Goal: Task Accomplishment & Management: Manage account settings

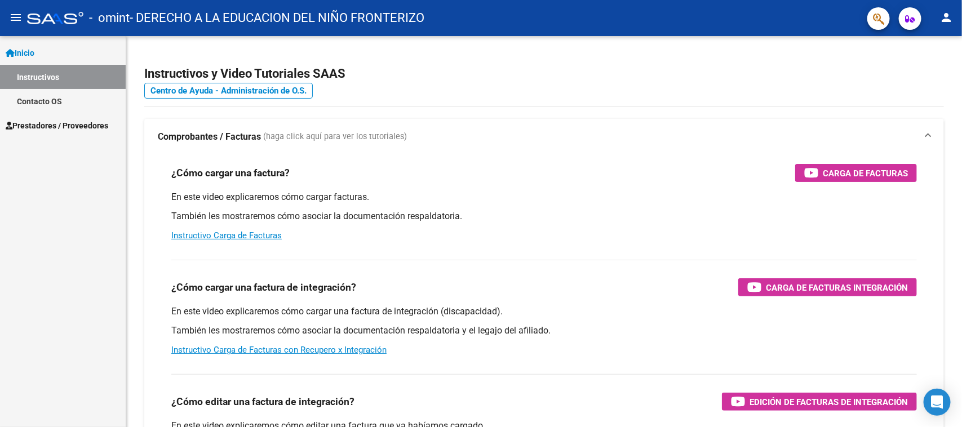
click at [74, 126] on span "Prestadores / Proveedores" at bounding box center [57, 125] width 103 height 12
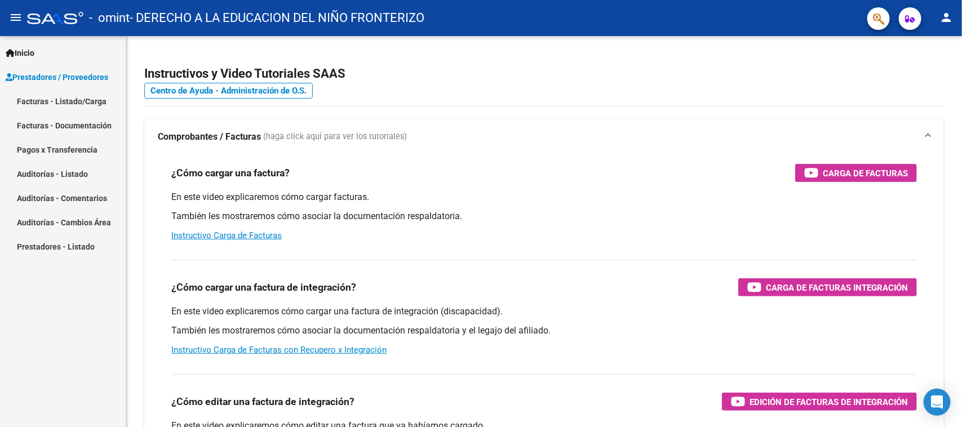
drag, startPoint x: 68, startPoint y: 142, endPoint x: 68, endPoint y: 135, distance: 6.8
click at [66, 143] on mat-nav-list "Facturas - Listado/Carga Facturas - Documentación Pagos x Transferencia Auditor…" at bounding box center [63, 174] width 126 height 170
click at [50, 97] on link "Facturas - Listado/Carga" at bounding box center [63, 101] width 126 height 24
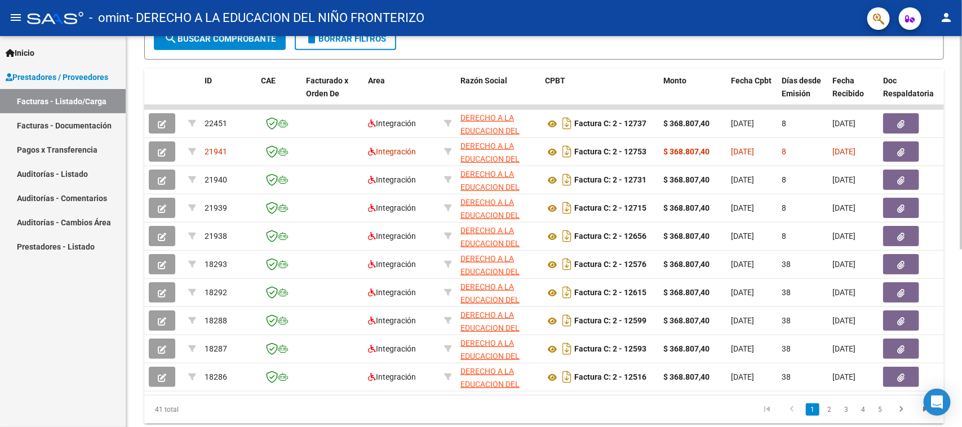
scroll to position [292, 0]
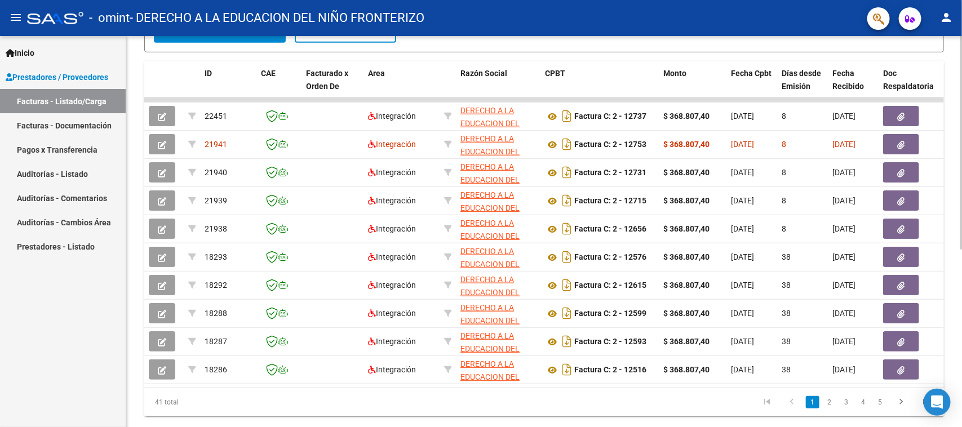
click at [961, 300] on div at bounding box center [960, 307] width 3 height 214
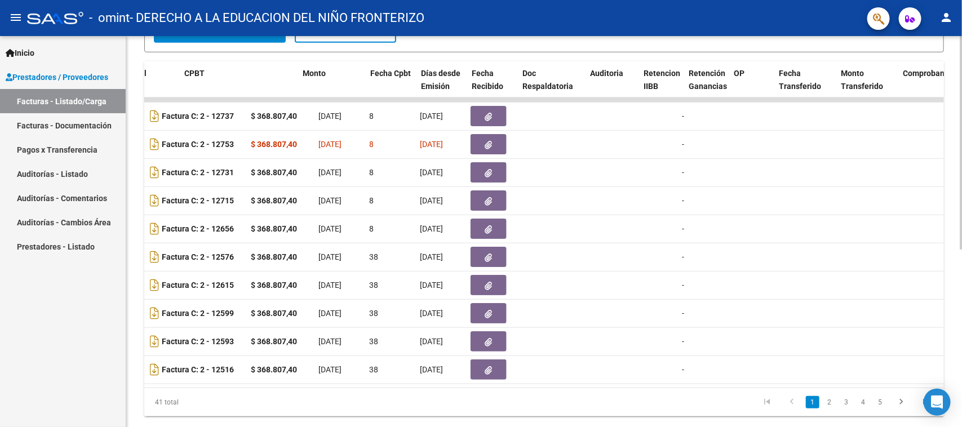
scroll to position [0, 361]
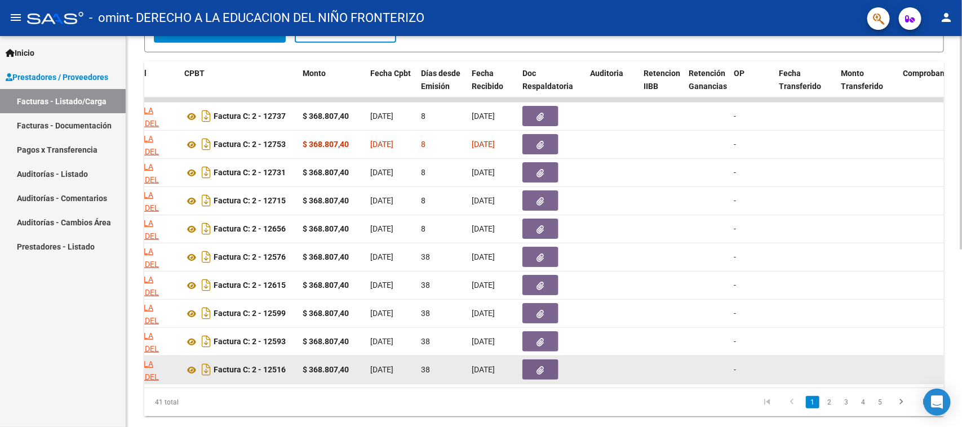
click at [437, 381] on datatable-body-cell "38" at bounding box center [441, 370] width 51 height 28
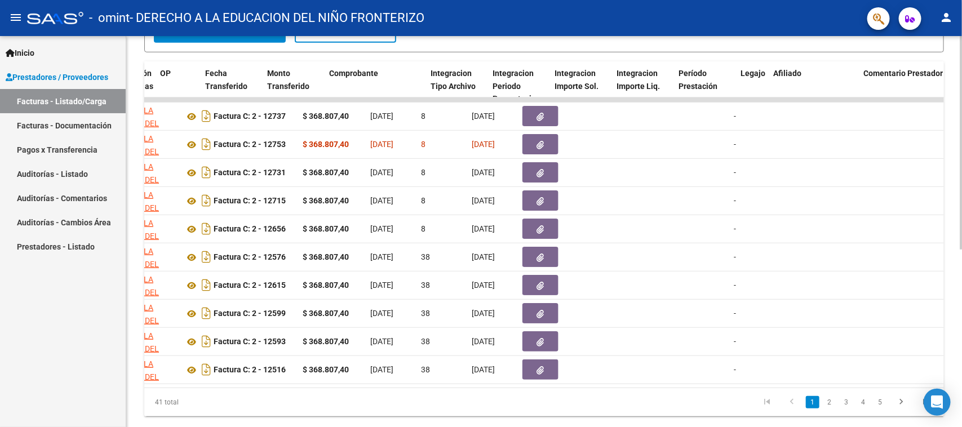
scroll to position [0, 934]
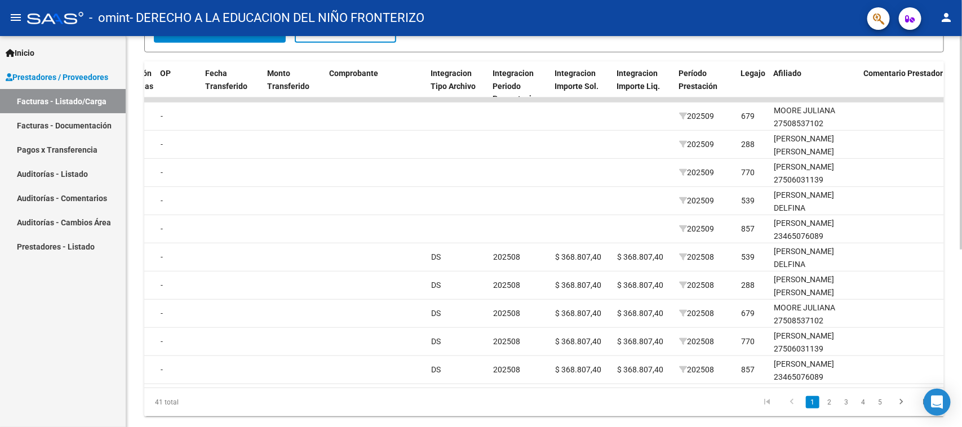
click at [843, 408] on link "3" at bounding box center [846, 402] width 14 height 12
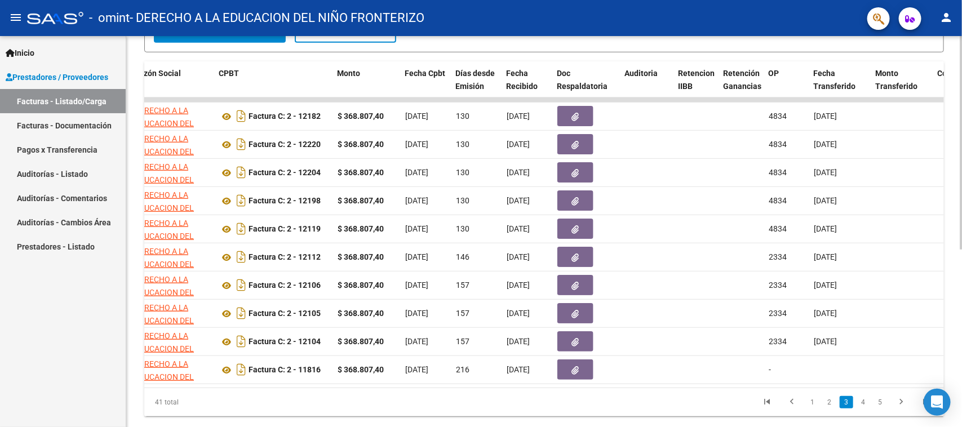
scroll to position [0, 328]
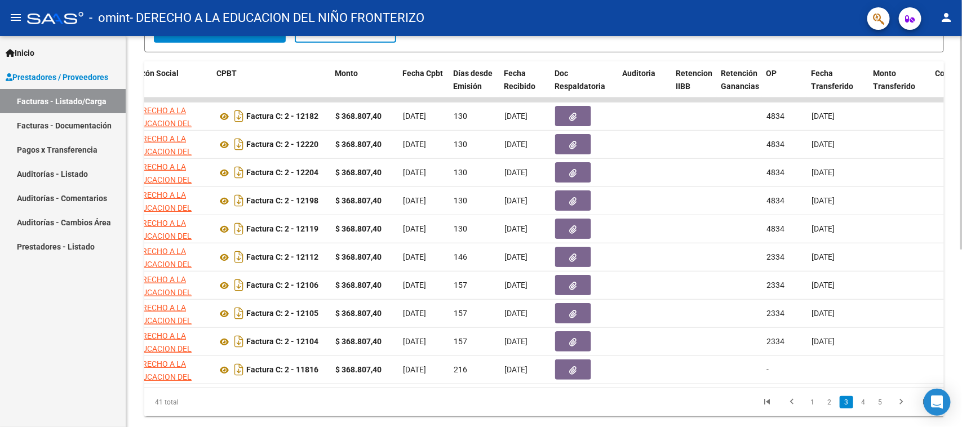
click at [831, 408] on link "2" at bounding box center [830, 402] width 14 height 12
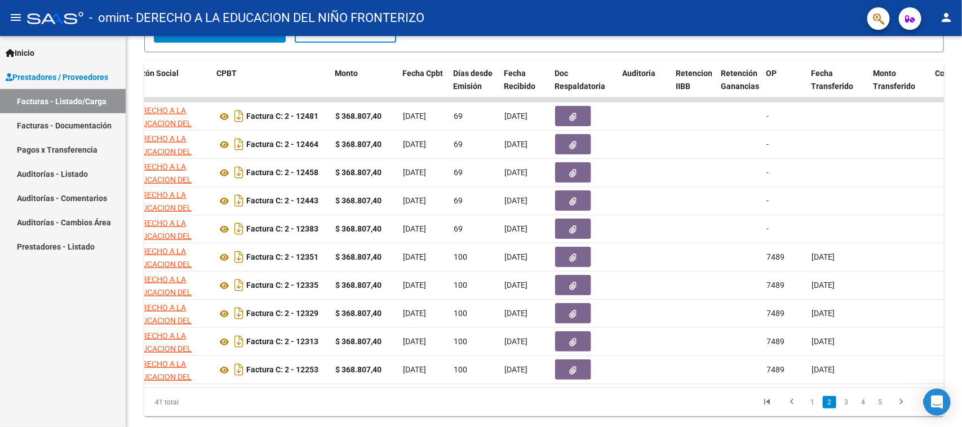
click at [944, 12] on mat-icon "person" at bounding box center [946, 18] width 14 height 14
click at [899, 64] on button "exit_to_app Salir" at bounding box center [923, 74] width 69 height 27
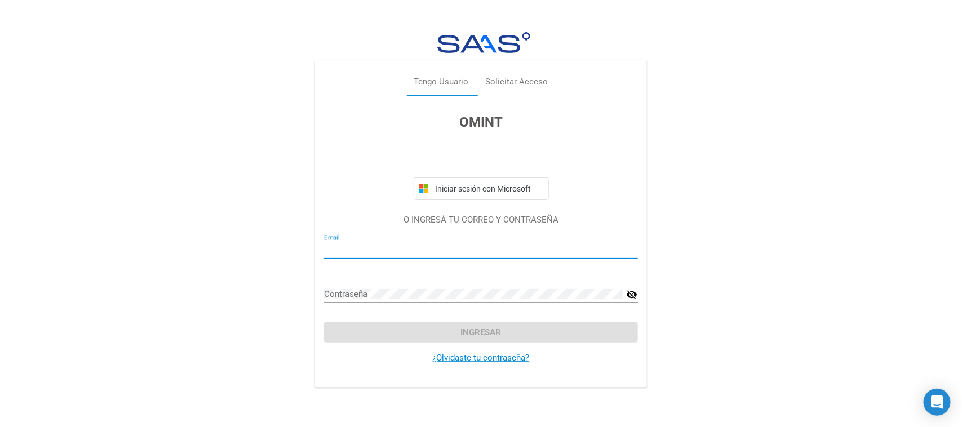
type input "[EMAIL_ADDRESS][DOMAIN_NAME]"
